Goal: Task Accomplishment & Management: Manage account settings

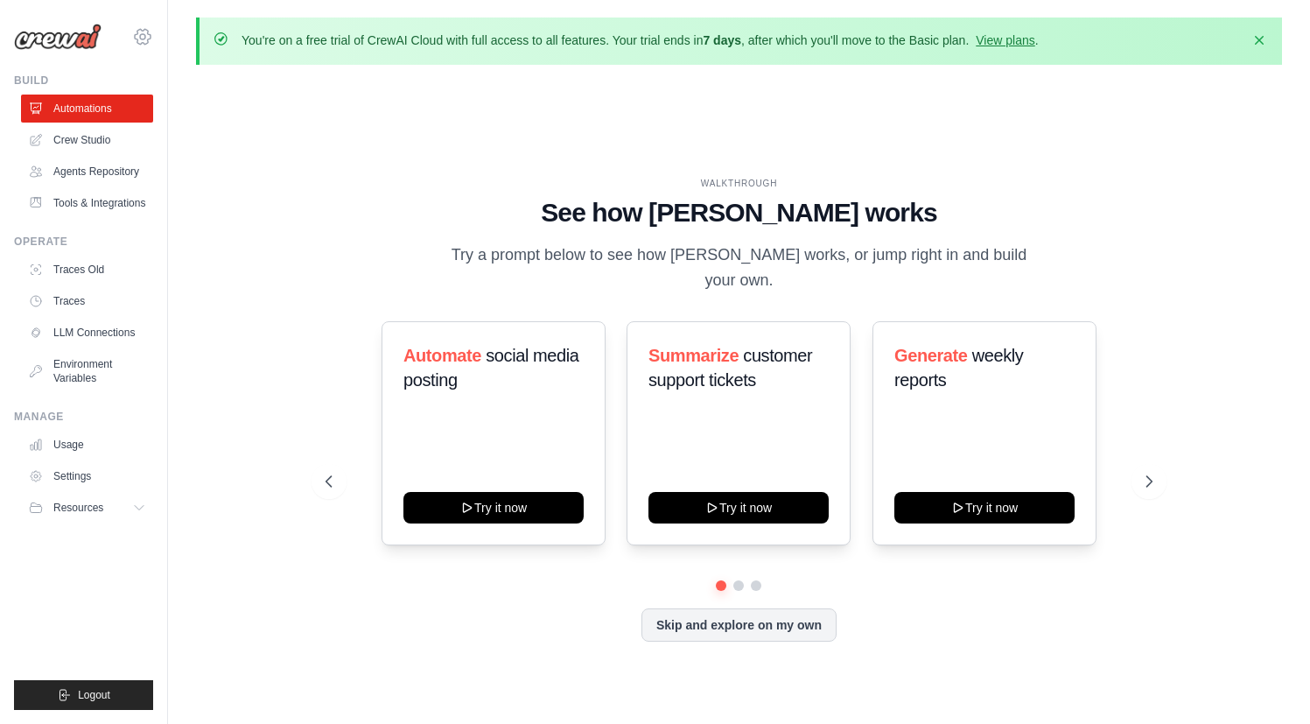
click at [146, 38] on icon at bounding box center [142, 36] width 21 height 21
click at [208, 114] on span "Settings" at bounding box center [219, 109] width 138 height 18
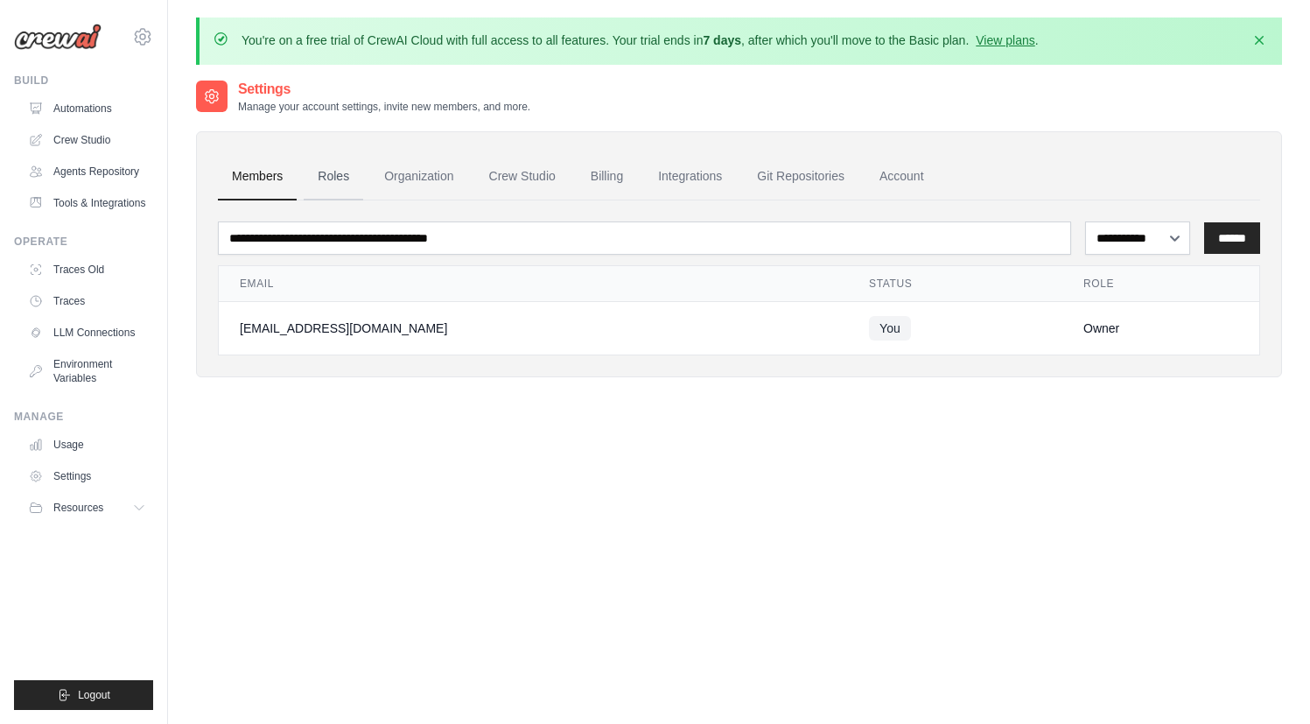
click at [349, 178] on link "Roles" at bounding box center [334, 176] width 60 height 47
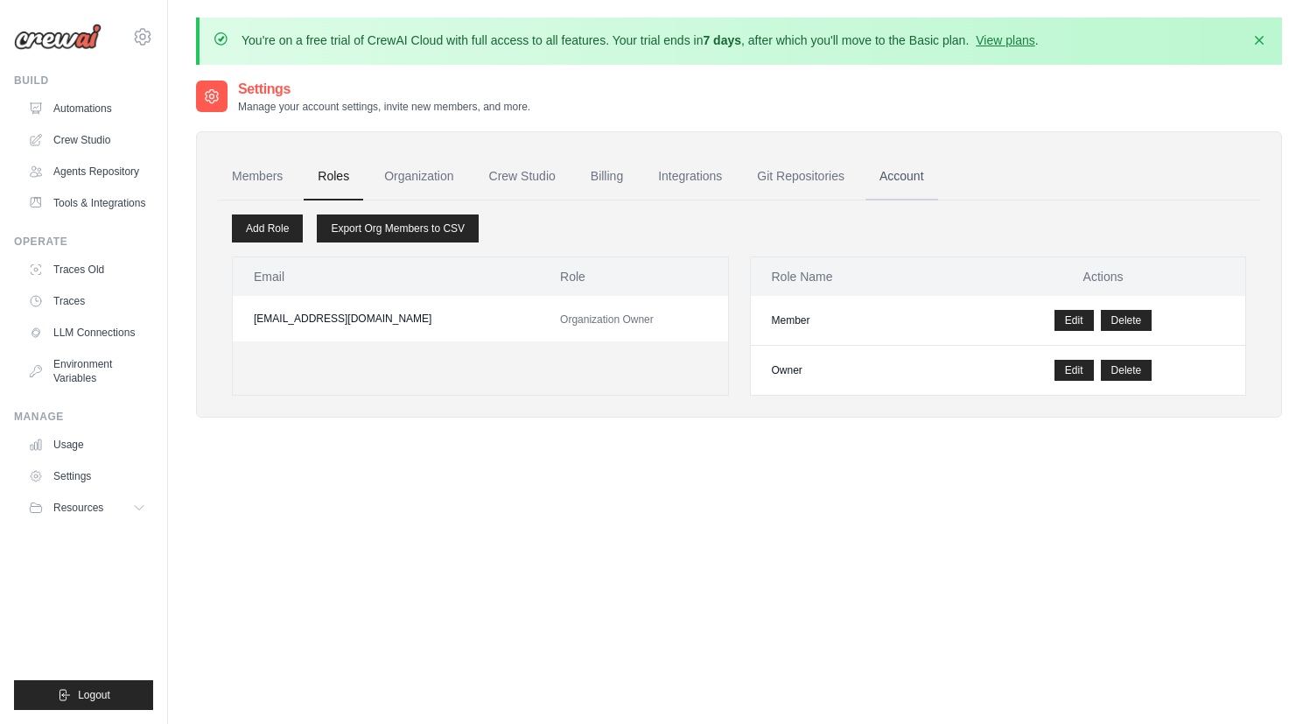
click at [931, 173] on link "Account" at bounding box center [902, 176] width 73 height 47
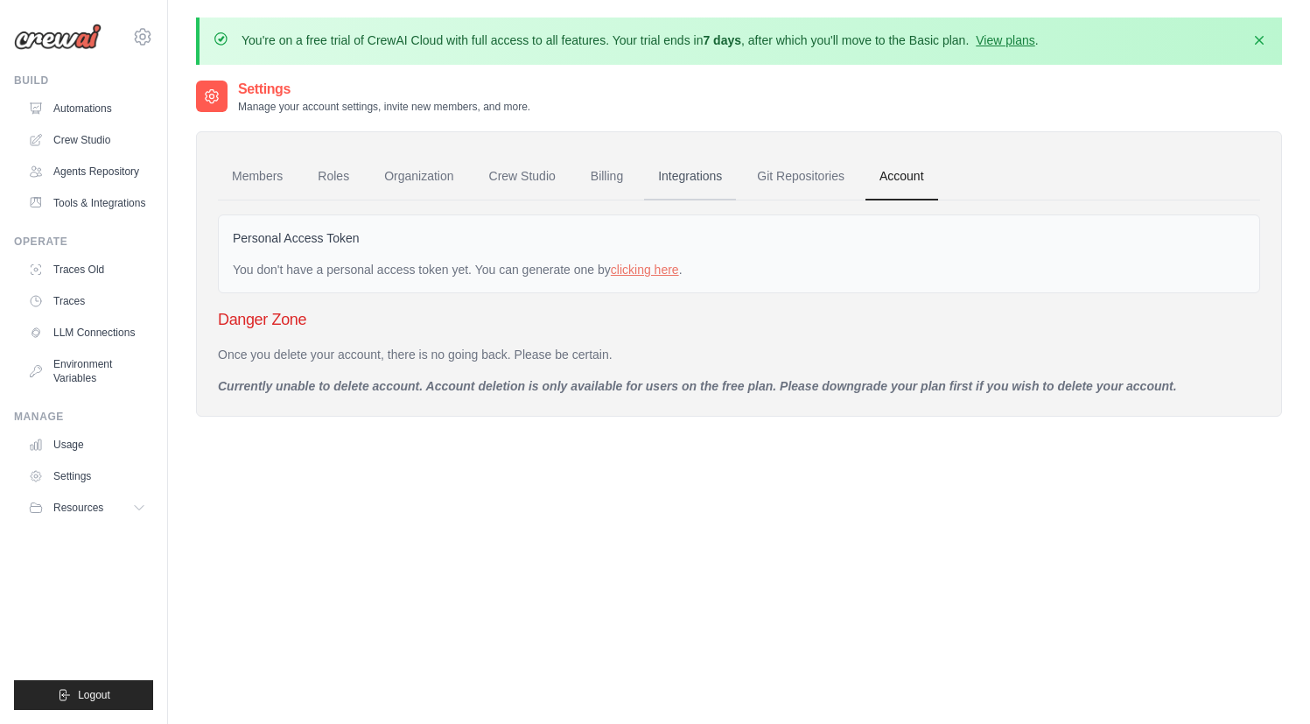
click at [683, 181] on link "Integrations" at bounding box center [690, 176] width 92 height 47
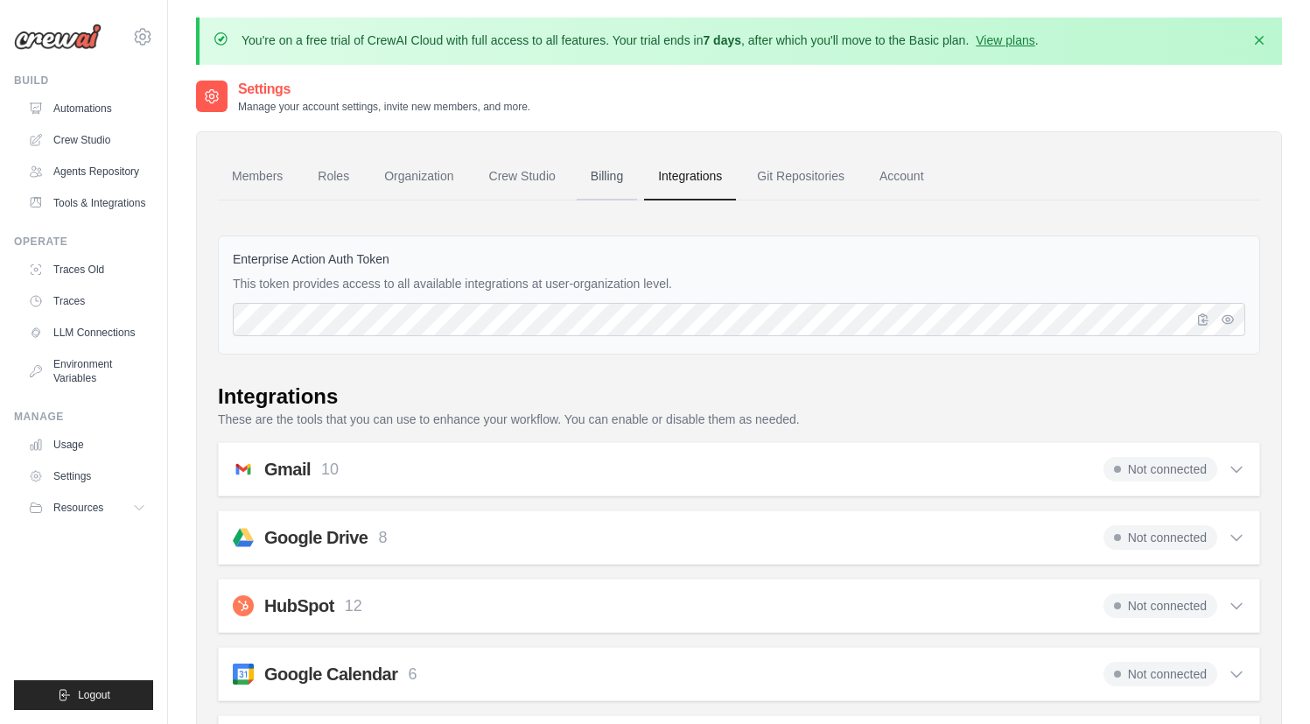
click at [623, 184] on link "Billing" at bounding box center [607, 176] width 60 height 47
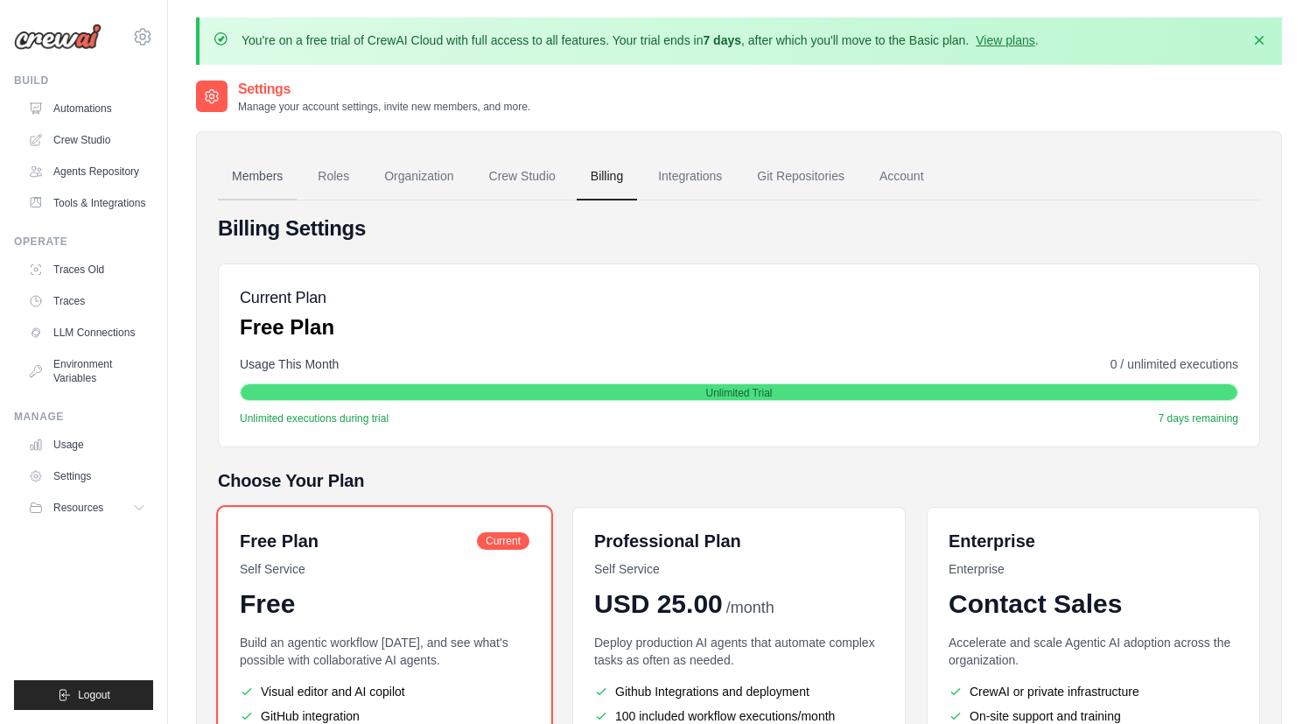
click at [260, 178] on link "Members" at bounding box center [257, 176] width 79 height 47
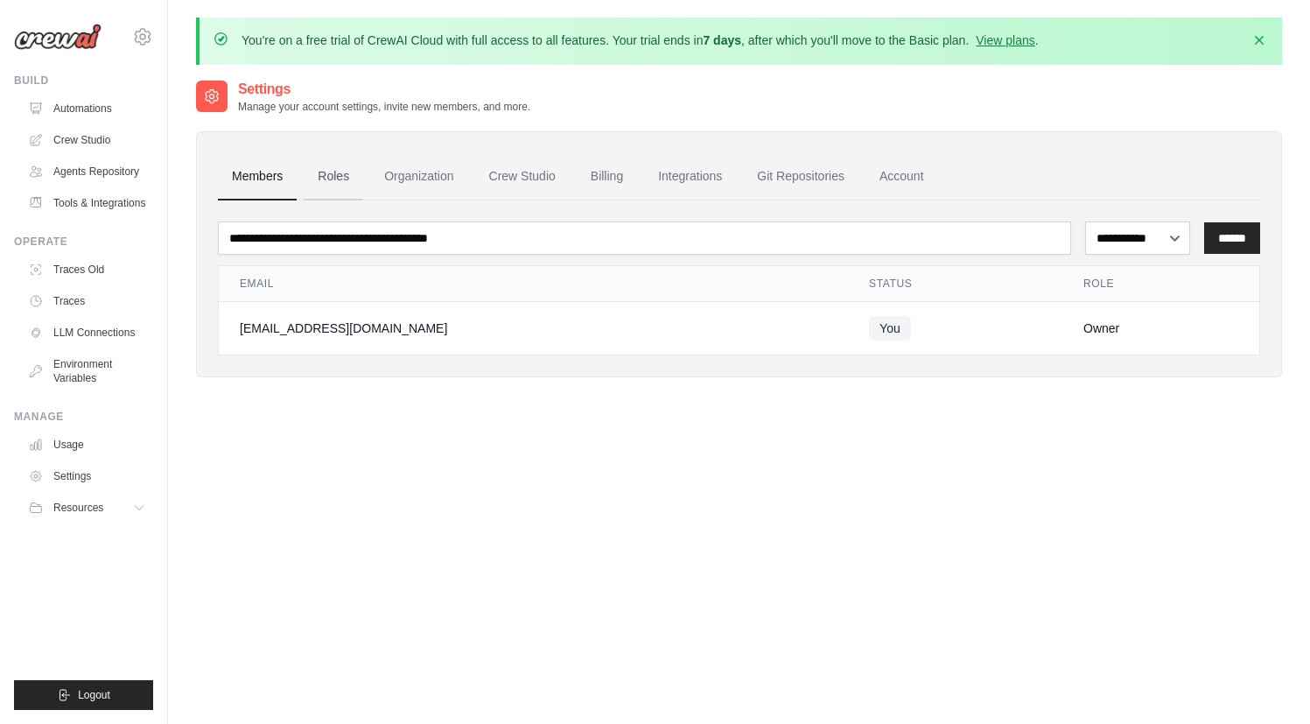
click at [344, 179] on link "Roles" at bounding box center [334, 176] width 60 height 47
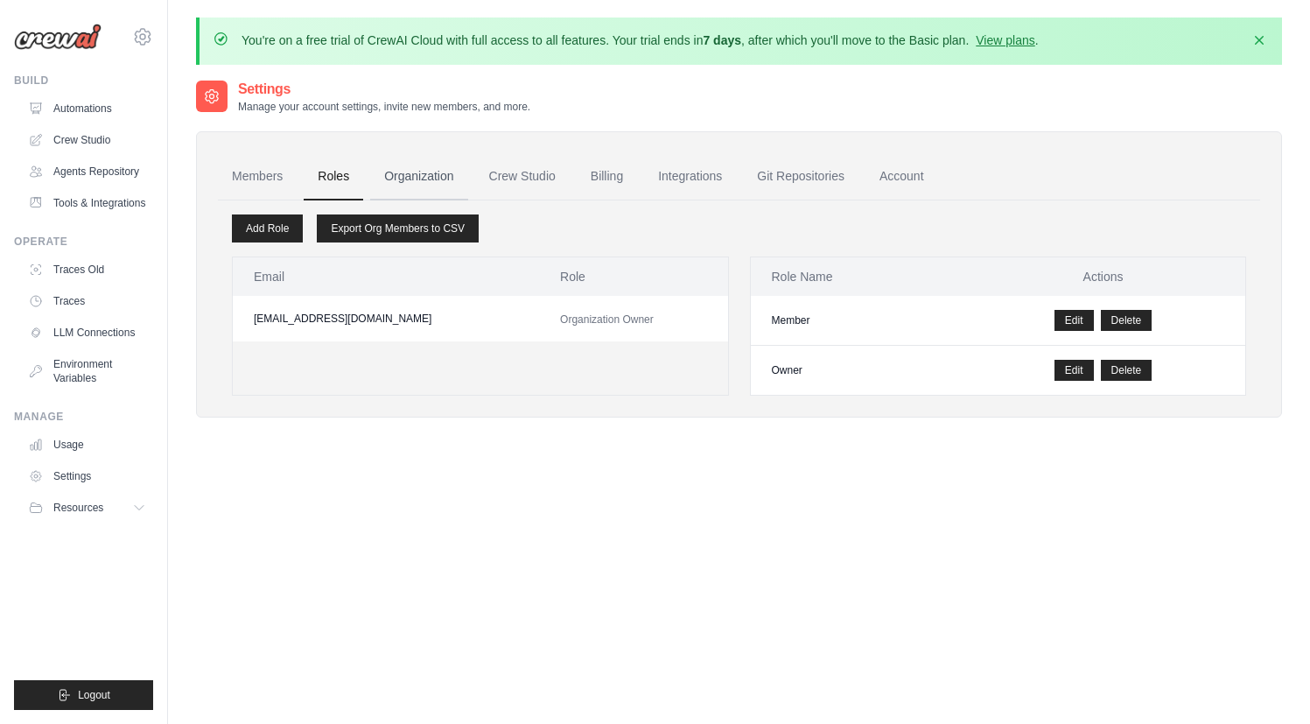
click at [420, 179] on link "Organization" at bounding box center [418, 176] width 97 height 47
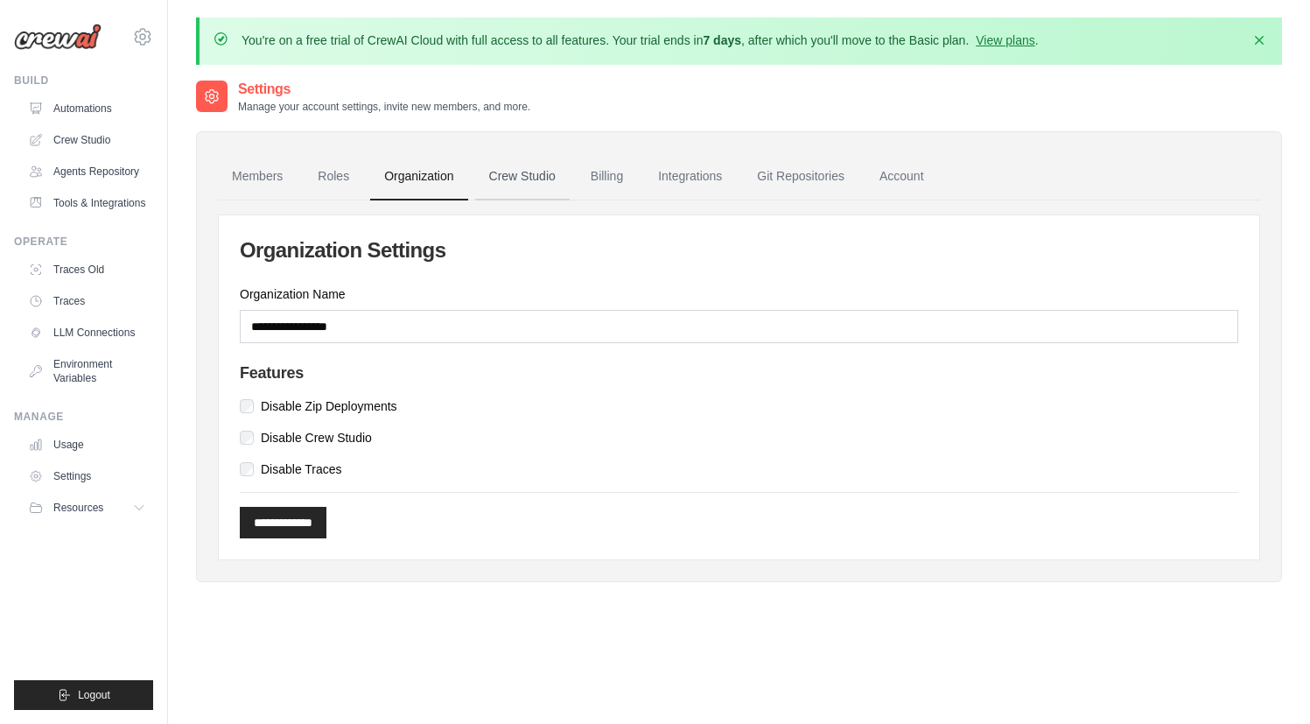
click at [540, 180] on link "Crew Studio" at bounding box center [522, 176] width 95 height 47
